Goal: Task Accomplishment & Management: Manage account settings

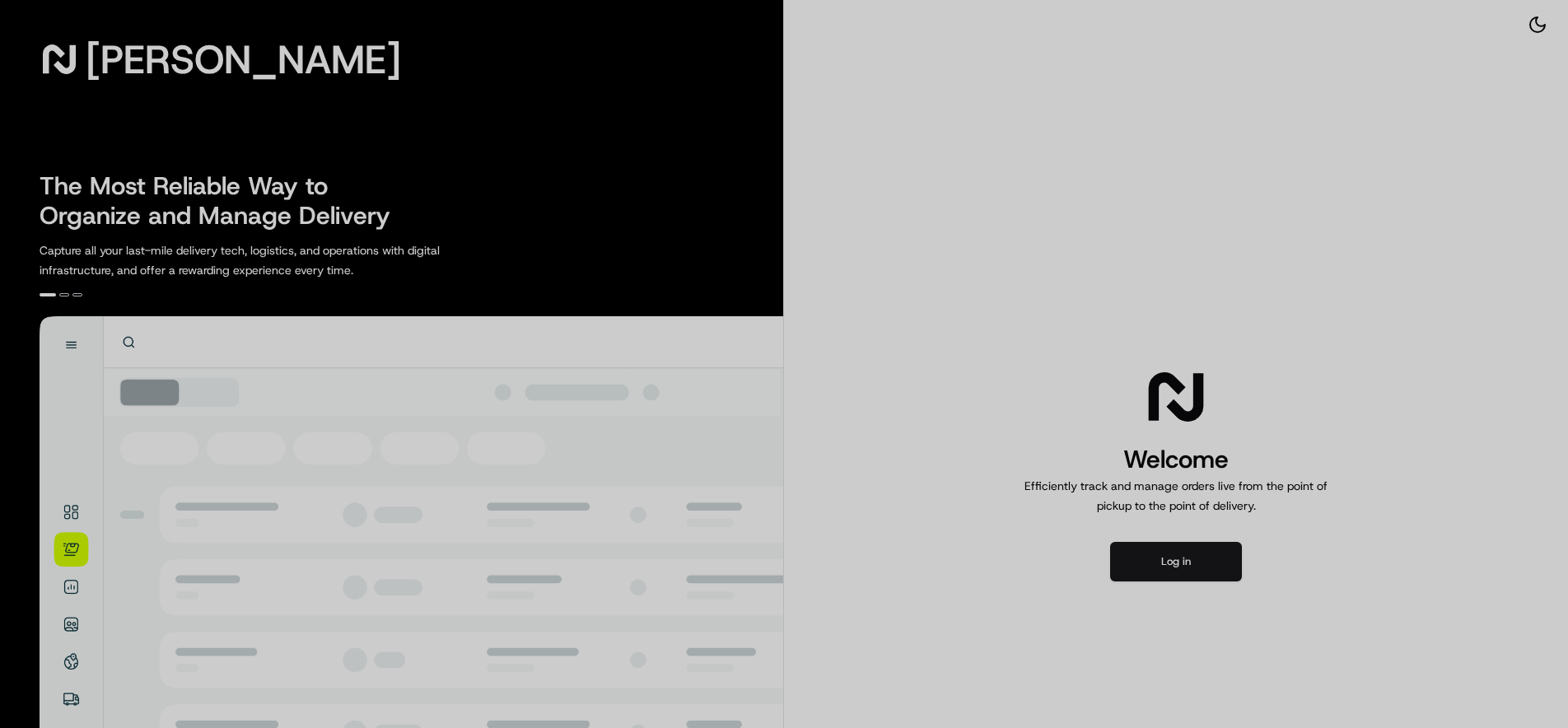
drag, startPoint x: 1163, startPoint y: 561, endPoint x: 536, endPoint y: 101, distance: 777.6
click at [1115, 525] on div at bounding box center [784, 364] width 1568 height 728
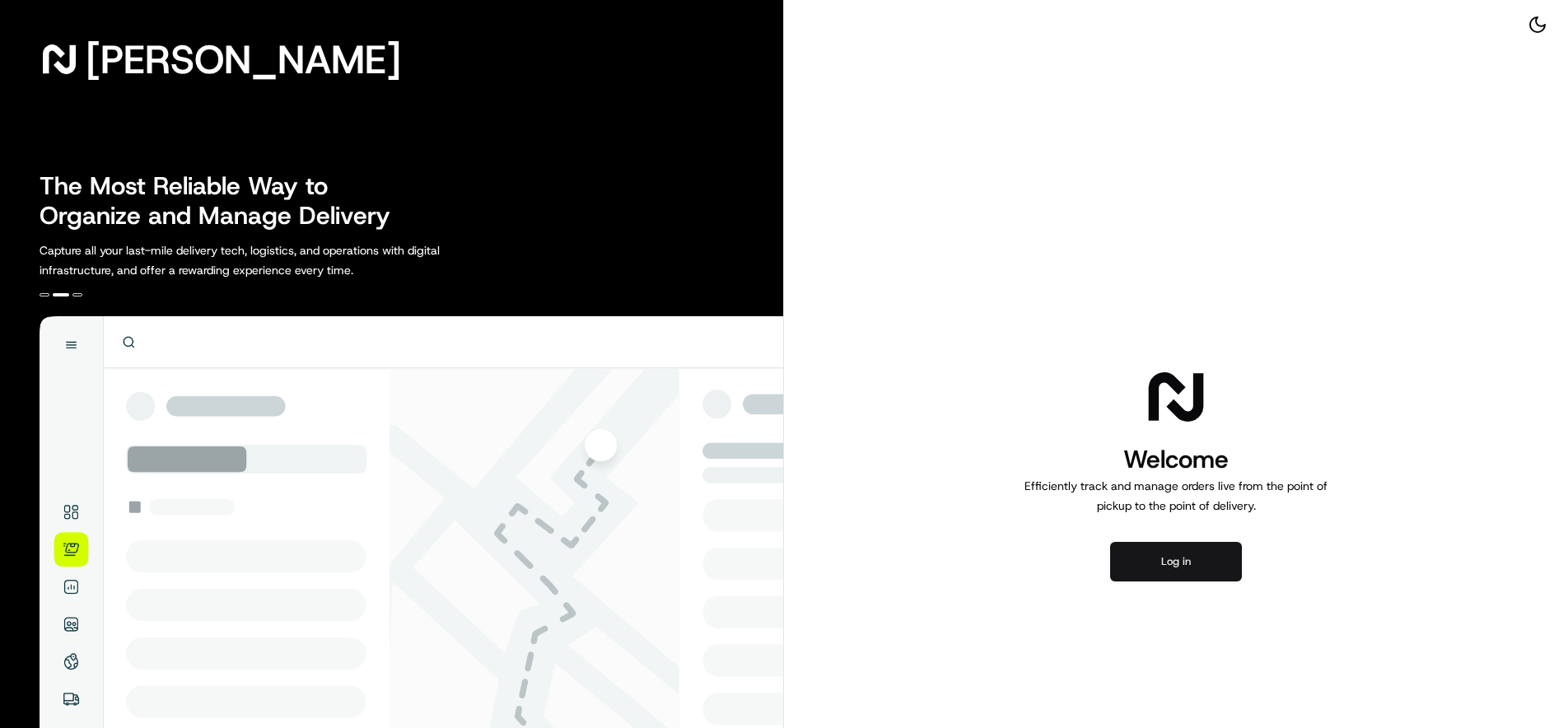
click at [1157, 563] on button "Log in" at bounding box center [1176, 562] width 132 height 39
